Goal: Information Seeking & Learning: Learn about a topic

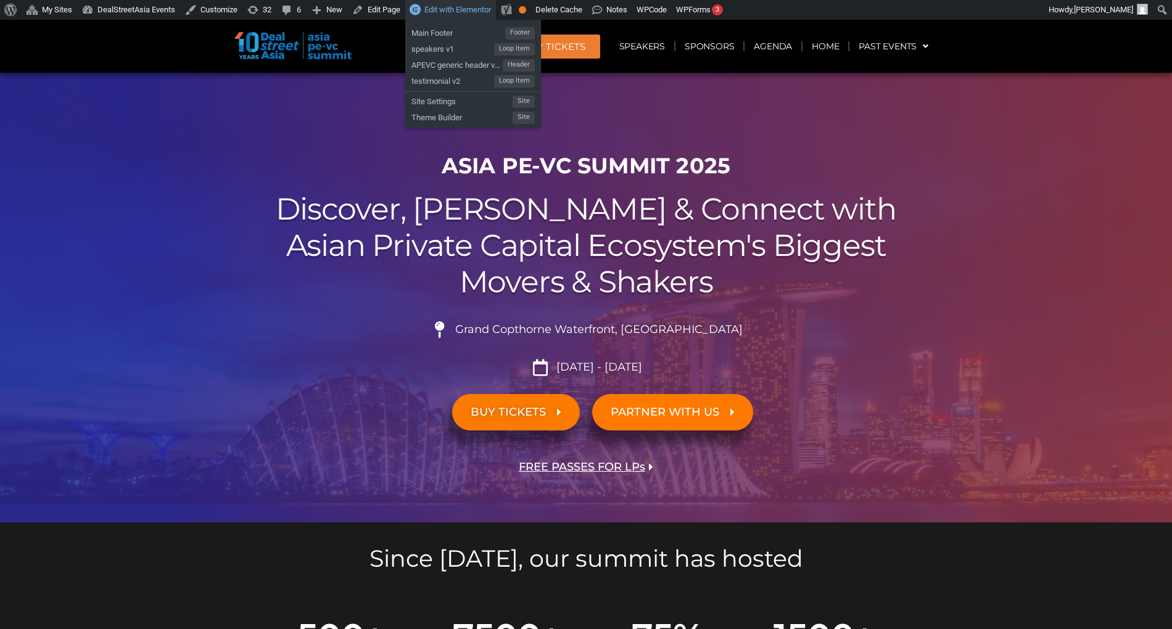
click at [470, 10] on span "Edit with Elementor" at bounding box center [457, 9] width 67 height 9
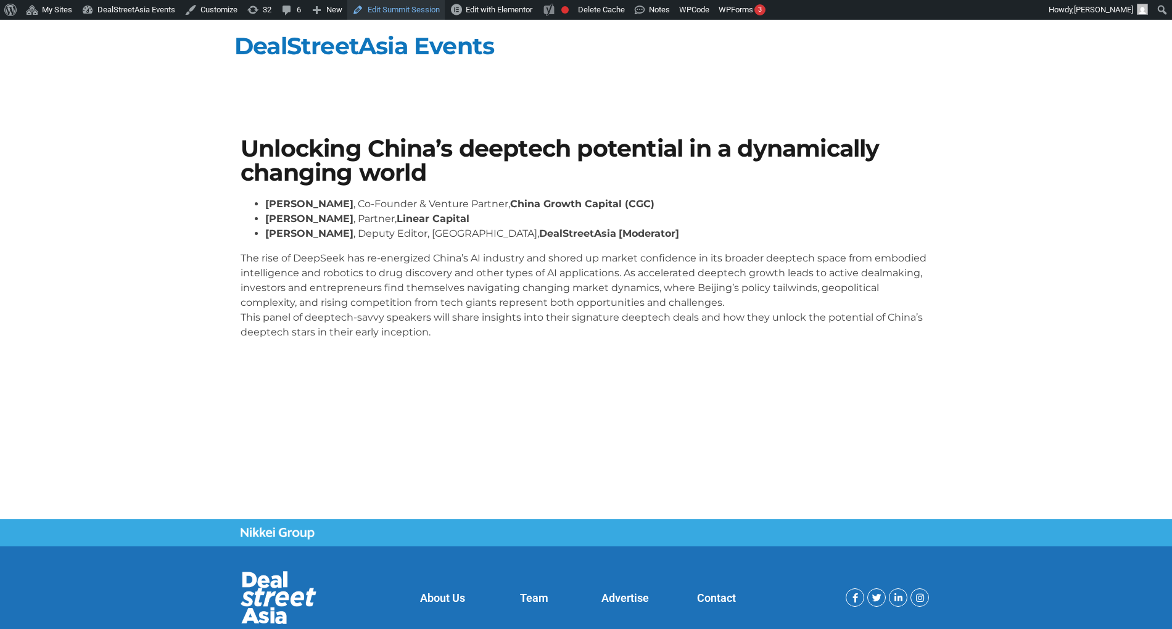
click at [385, 7] on link "Edit Summit Session" at bounding box center [395, 10] width 97 height 20
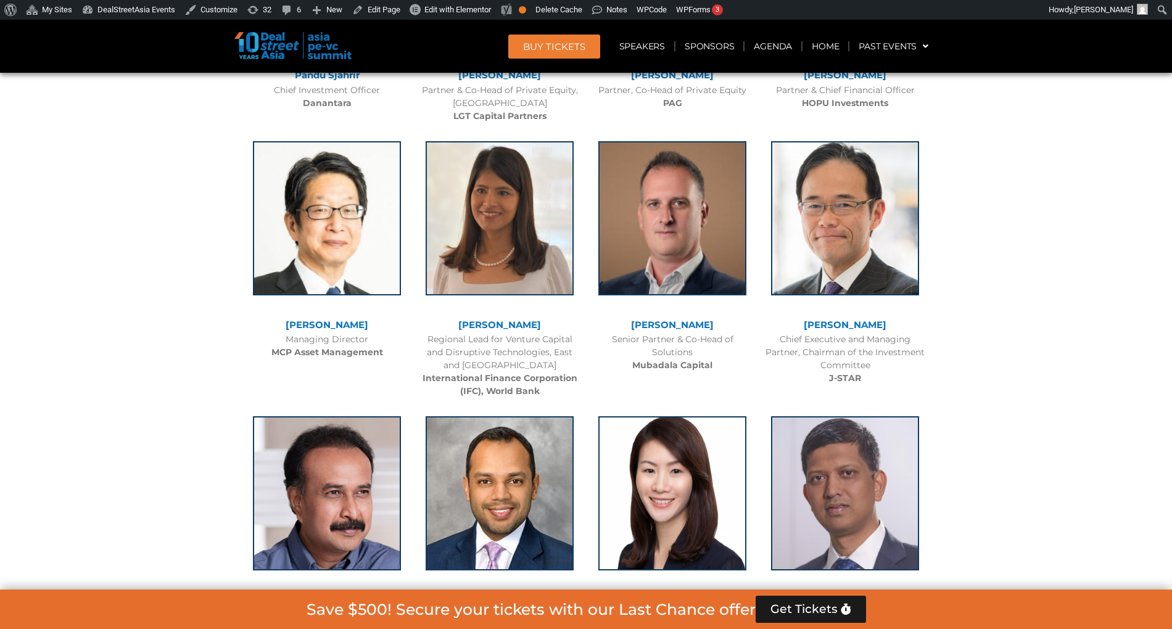
scroll to position [3551, 0]
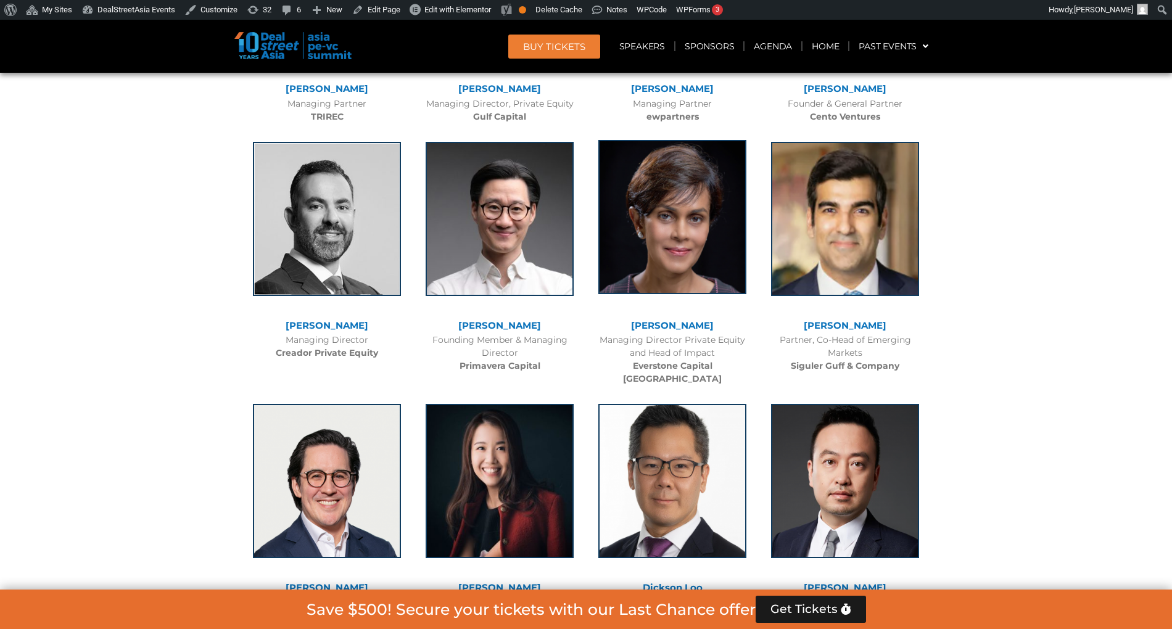
click at [649, 275] on img at bounding box center [672, 217] width 148 height 154
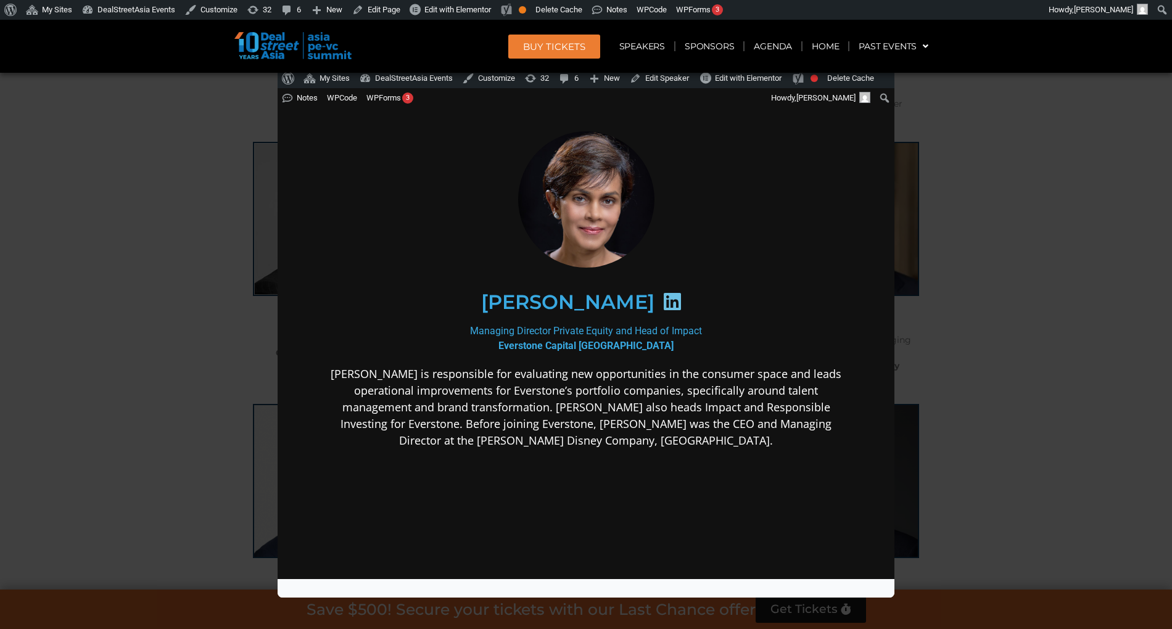
scroll to position [3545, 0]
click at [59, 303] on div "Speaker Profile ×" at bounding box center [586, 314] width 1172 height 629
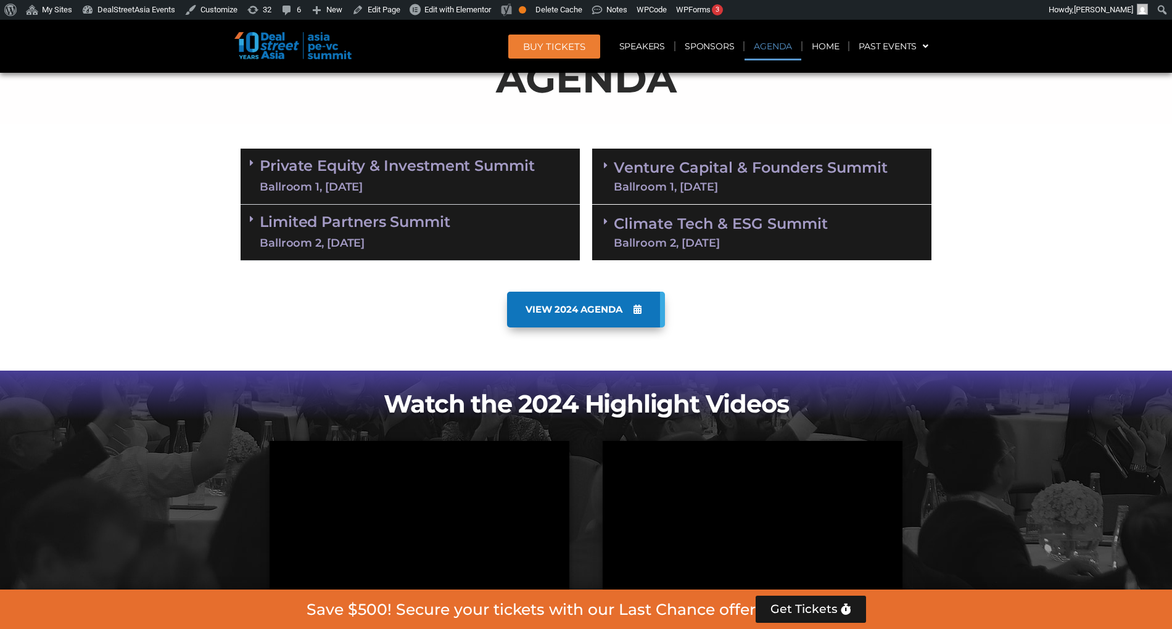
scroll to position [687, 0]
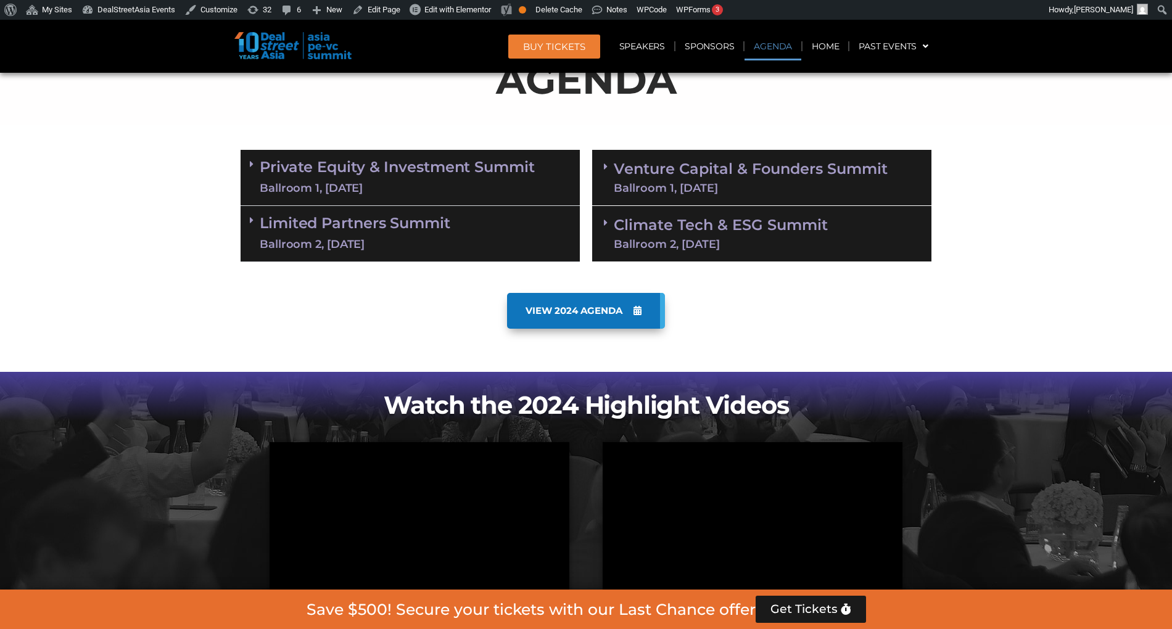
click at [685, 174] on link "Venture Capital & Founders​ Summit Ballroom 1, 11 Sept" at bounding box center [751, 178] width 274 height 32
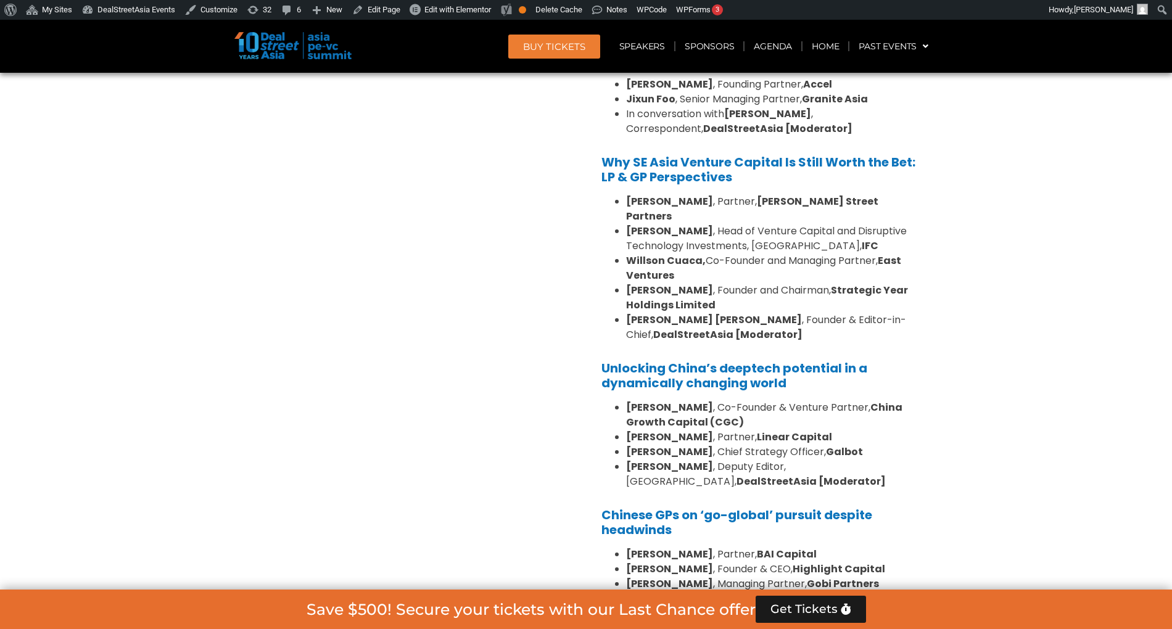
scroll to position [1015, 0]
click at [702, 31] on header "BUY Tickets Speakers Sponsors Agenda Home Past Events JKT 2025 SG 2024 JKT 2024…" at bounding box center [586, 46] width 1172 height 53
click at [704, 38] on link "Sponsors" at bounding box center [709, 46] width 68 height 28
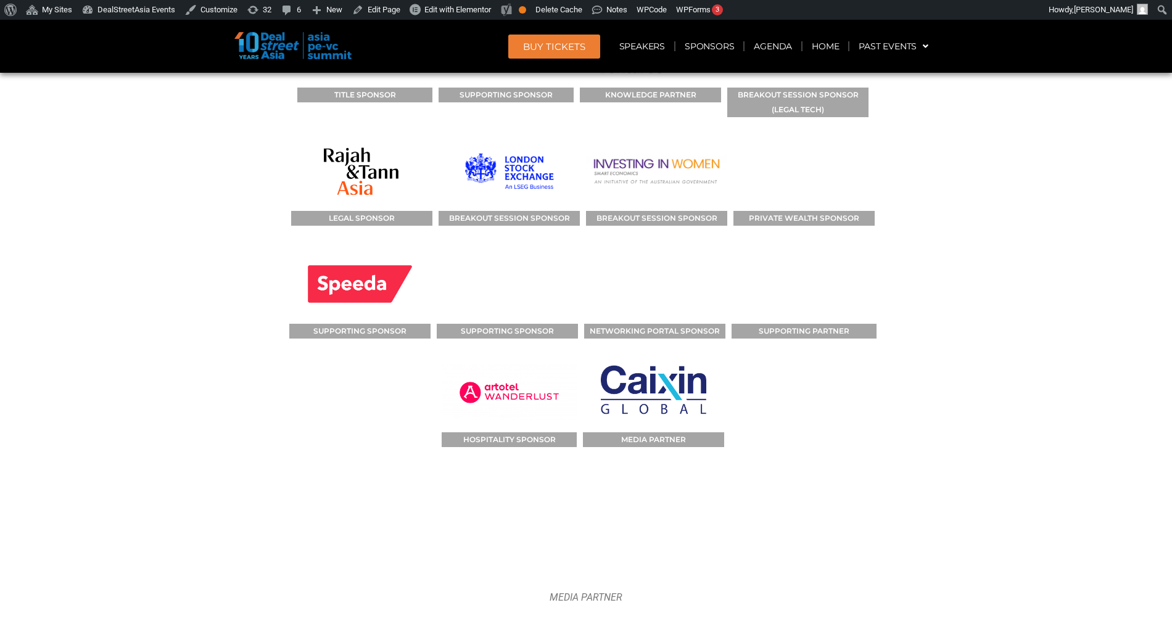
scroll to position [12476, 0]
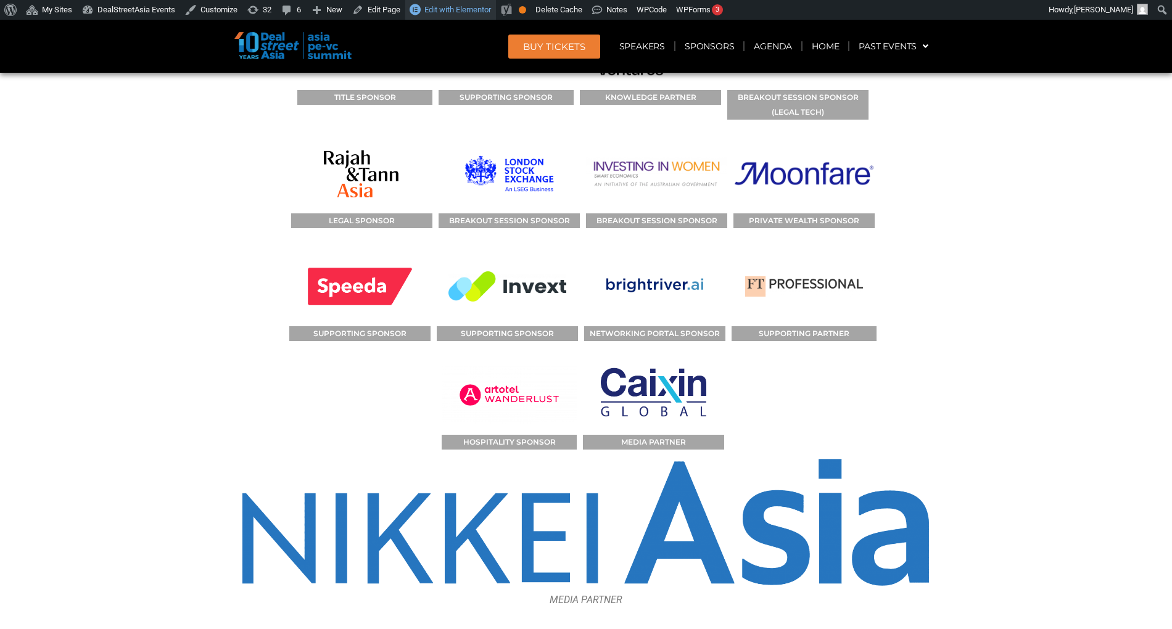
click at [477, 9] on span "Edit with Elementor" at bounding box center [457, 9] width 67 height 9
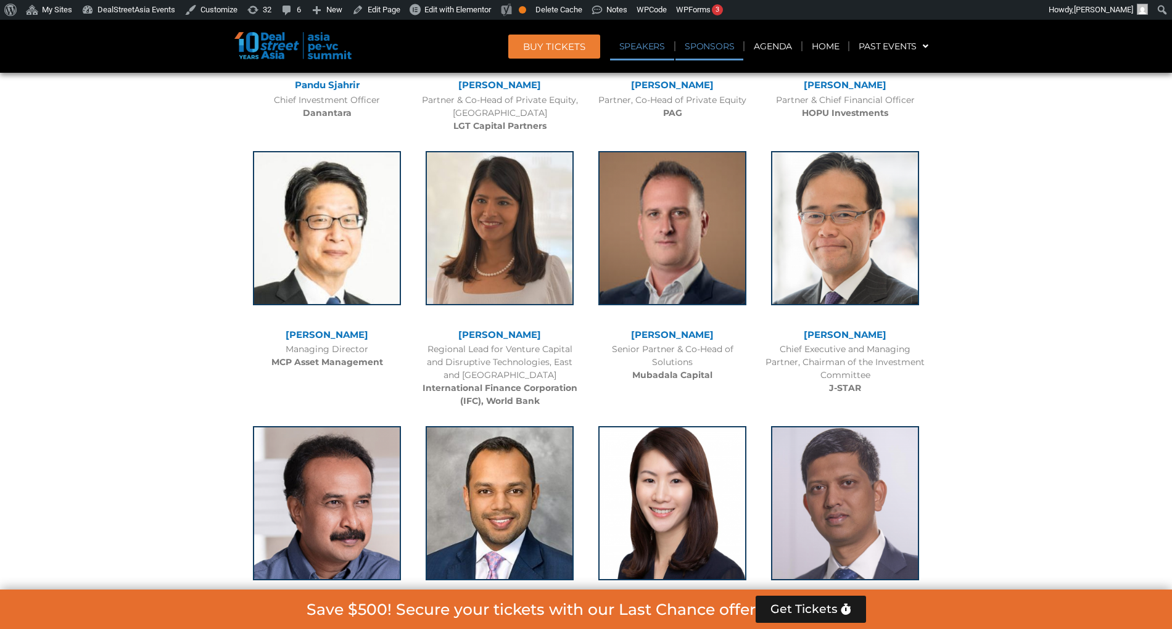
click at [718, 54] on link "Sponsors" at bounding box center [709, 46] width 68 height 28
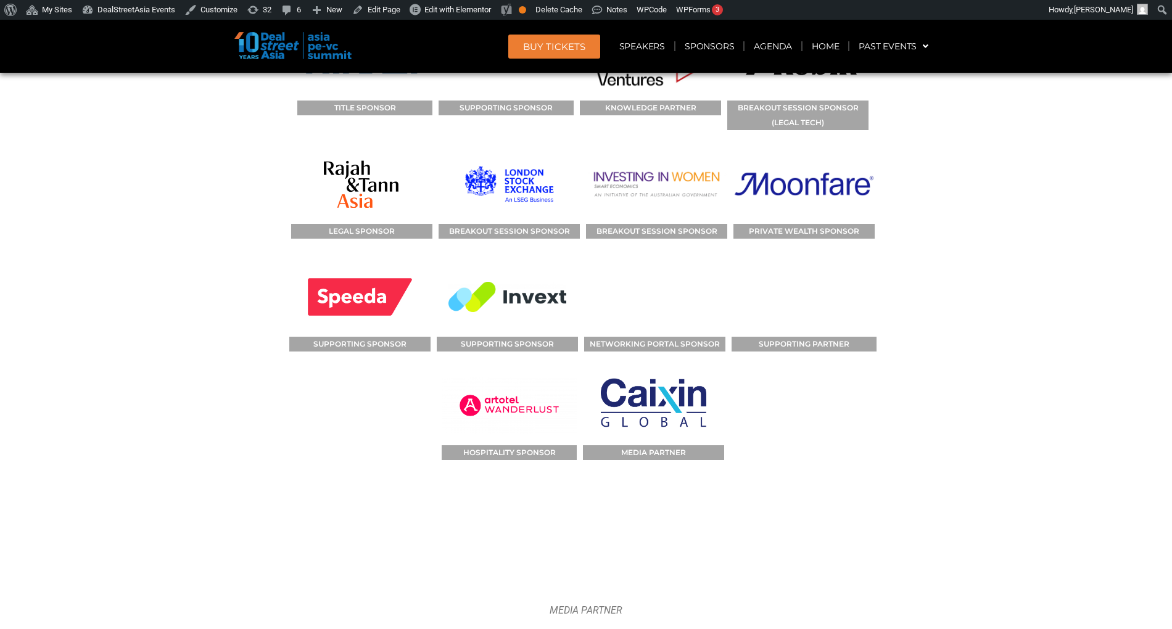
scroll to position [11493, 0]
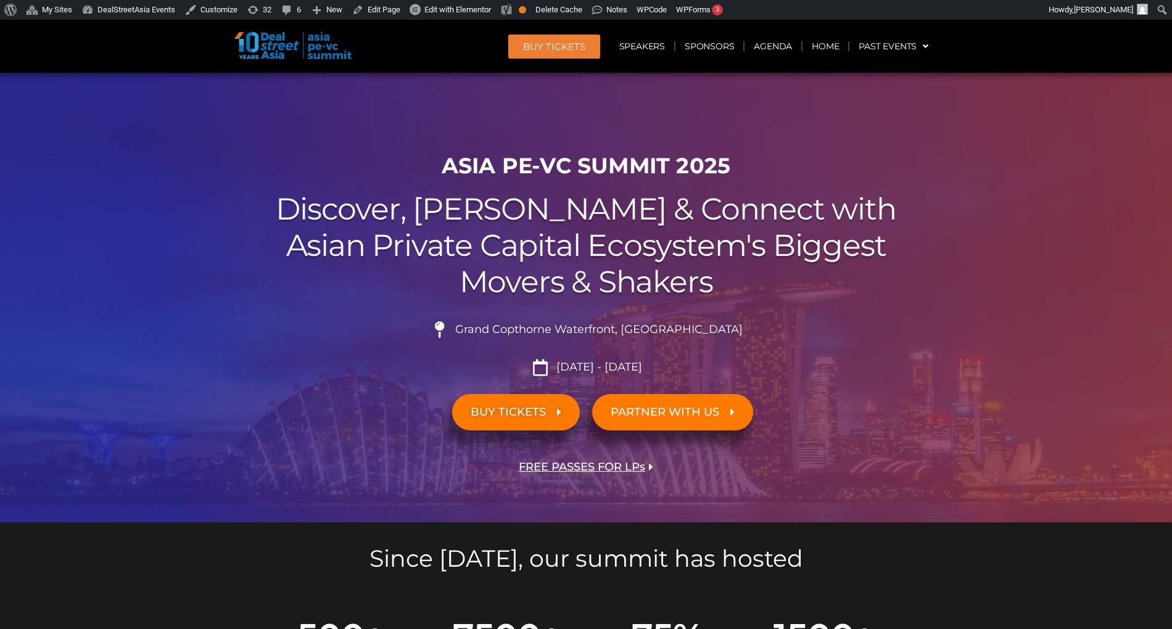
click at [824, 81] on div at bounding box center [586, 298] width 1172 height 450
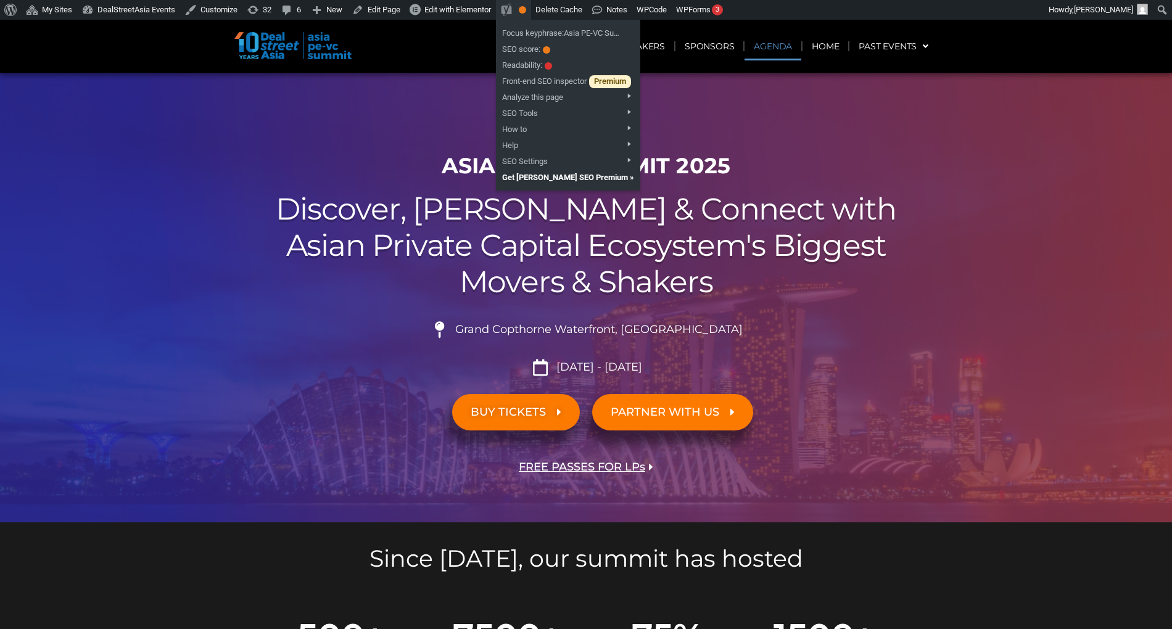
click at [763, 49] on link "Agenda" at bounding box center [772, 46] width 57 height 28
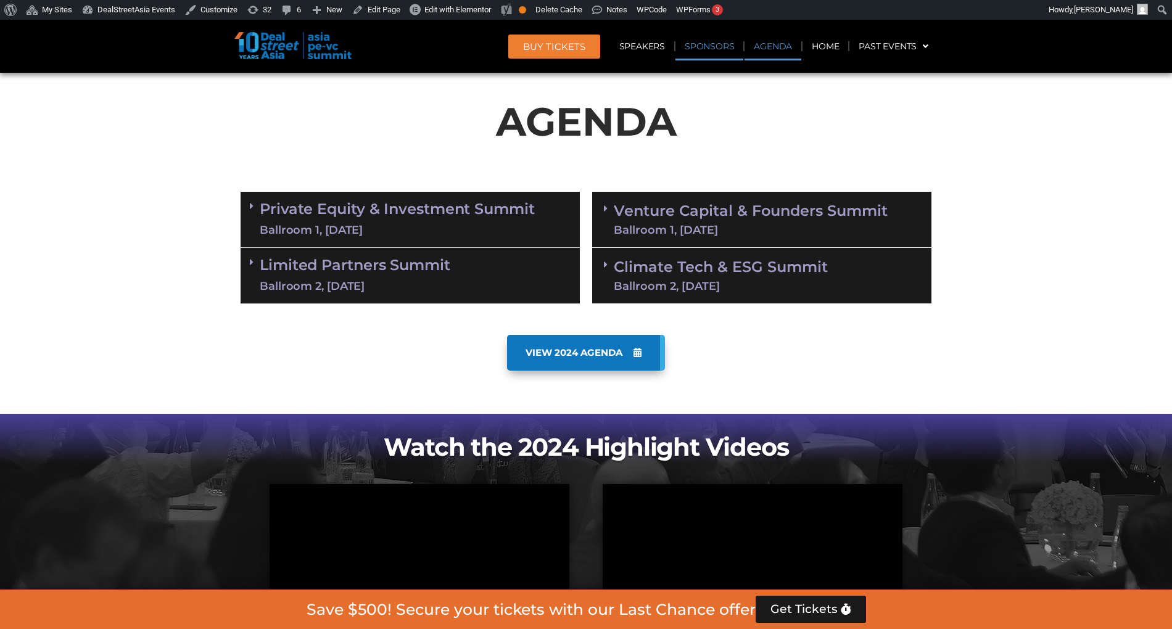
click at [710, 59] on link "Sponsors" at bounding box center [709, 46] width 68 height 28
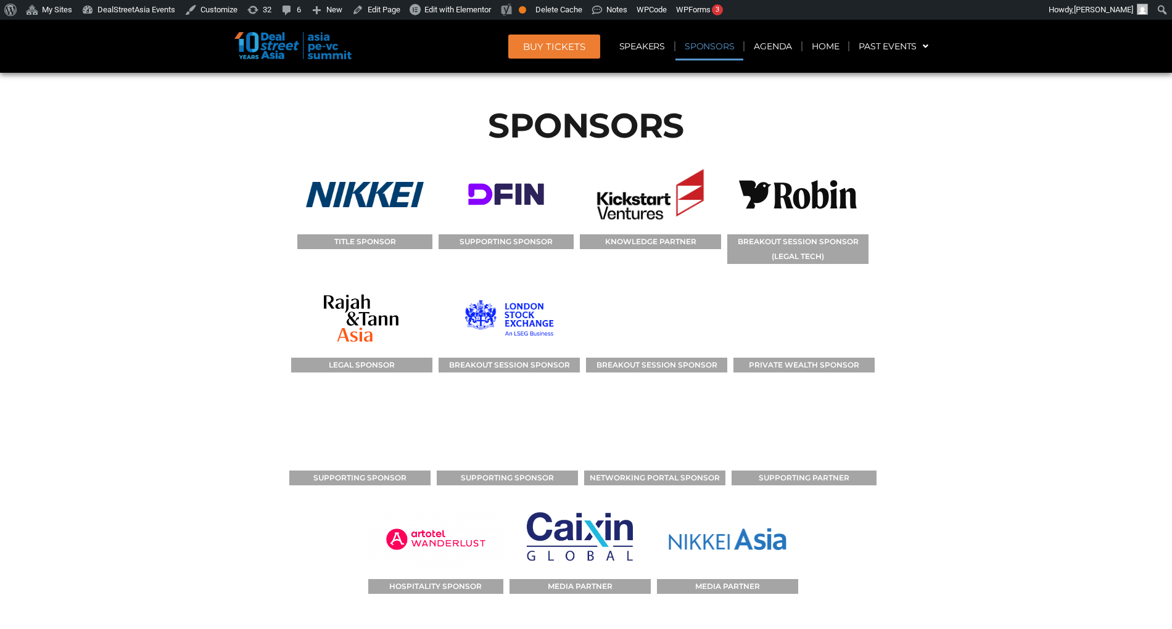
scroll to position [11359, 0]
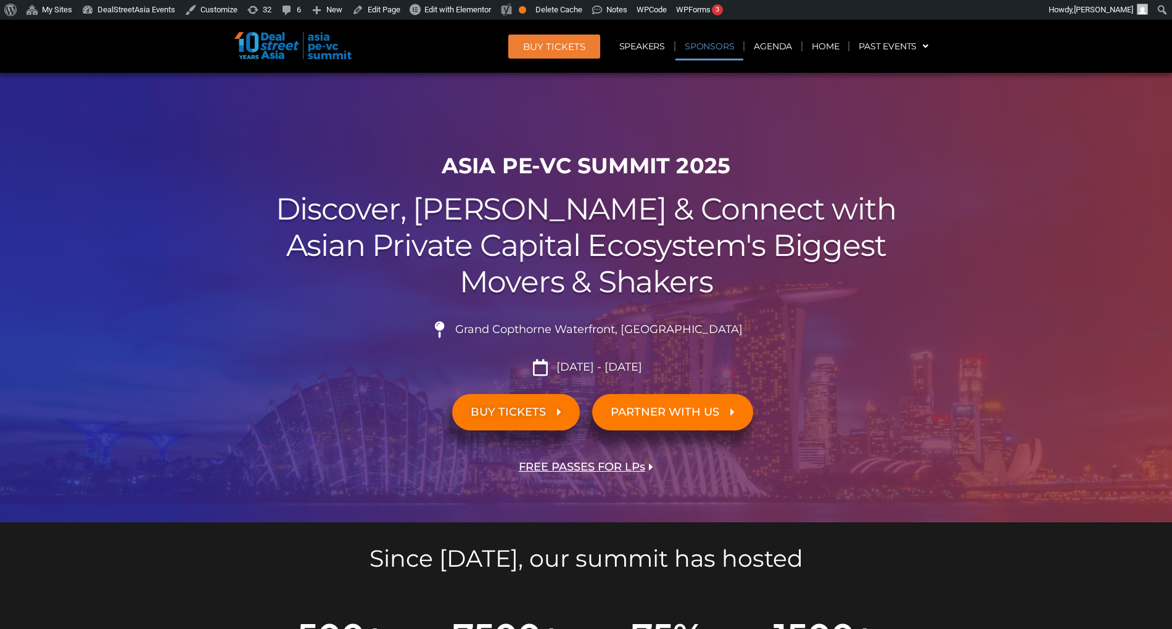
click at [739, 47] on link "Sponsors" at bounding box center [709, 46] width 68 height 28
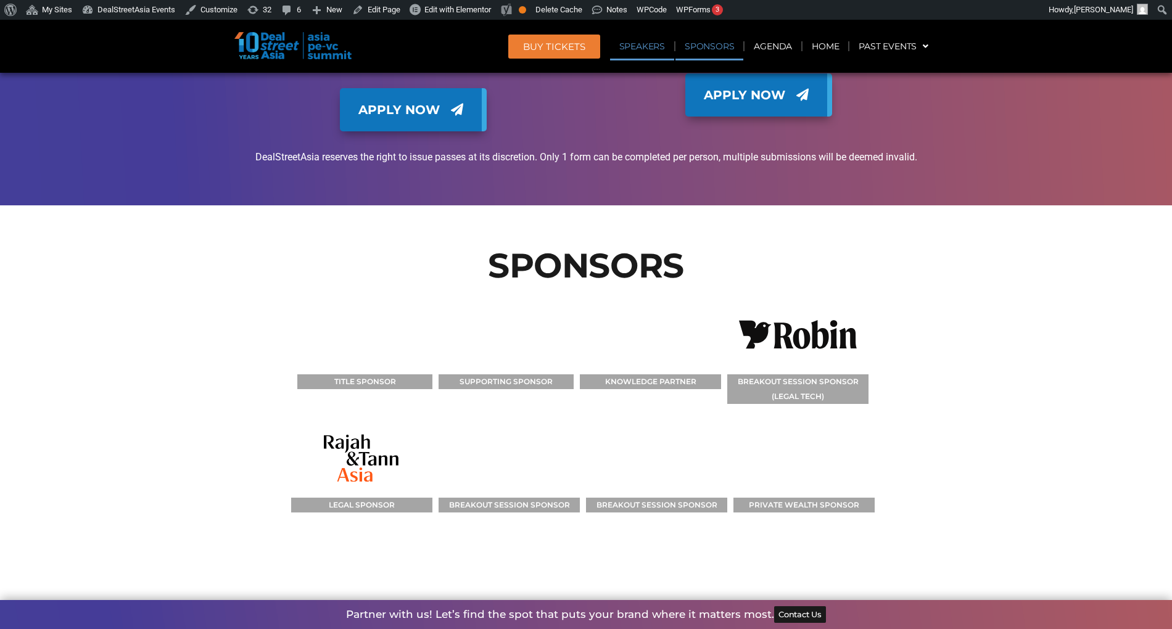
scroll to position [11238, 0]
